Goal: Transaction & Acquisition: Purchase product/service

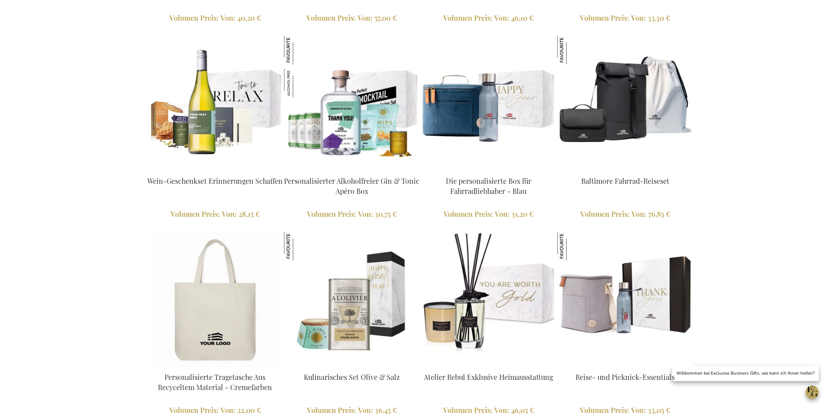
scroll to position [1583, 0]
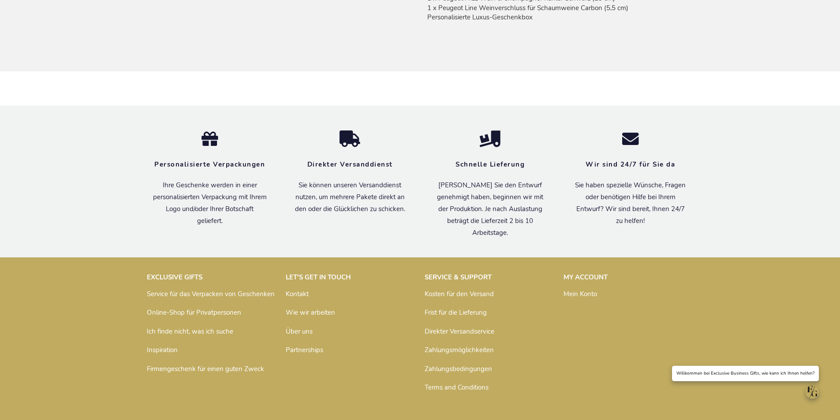
scroll to position [609, 0]
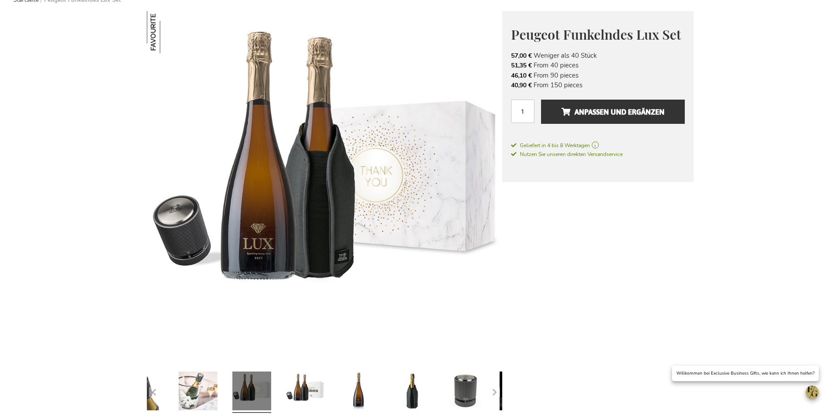
scroll to position [0, 0]
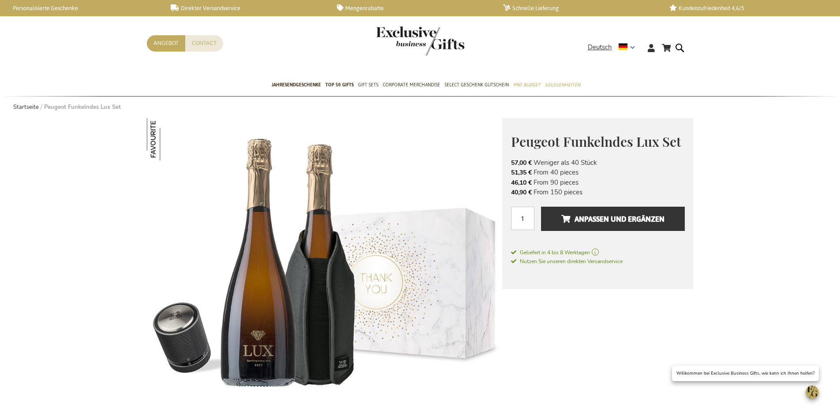
click at [376, 26] on img "store logo" at bounding box center [420, 40] width 88 height 29
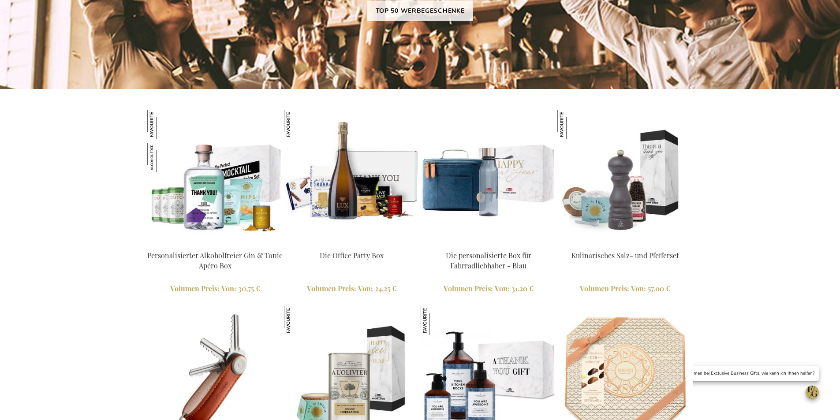
scroll to position [794, 0]
